Goal: Find specific fact: Find specific fact

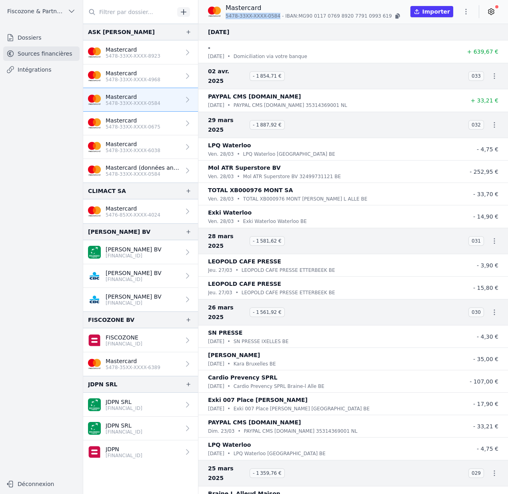
drag, startPoint x: 281, startPoint y: 16, endPoint x: 226, endPoint y: 18, distance: 54.5
click at [226, 18] on span "5478-33XX-XXXX-0584" at bounding box center [253, 16] width 55 height 6
copy span "5478-33XX-XXXX-0584"
